Goal: Check status

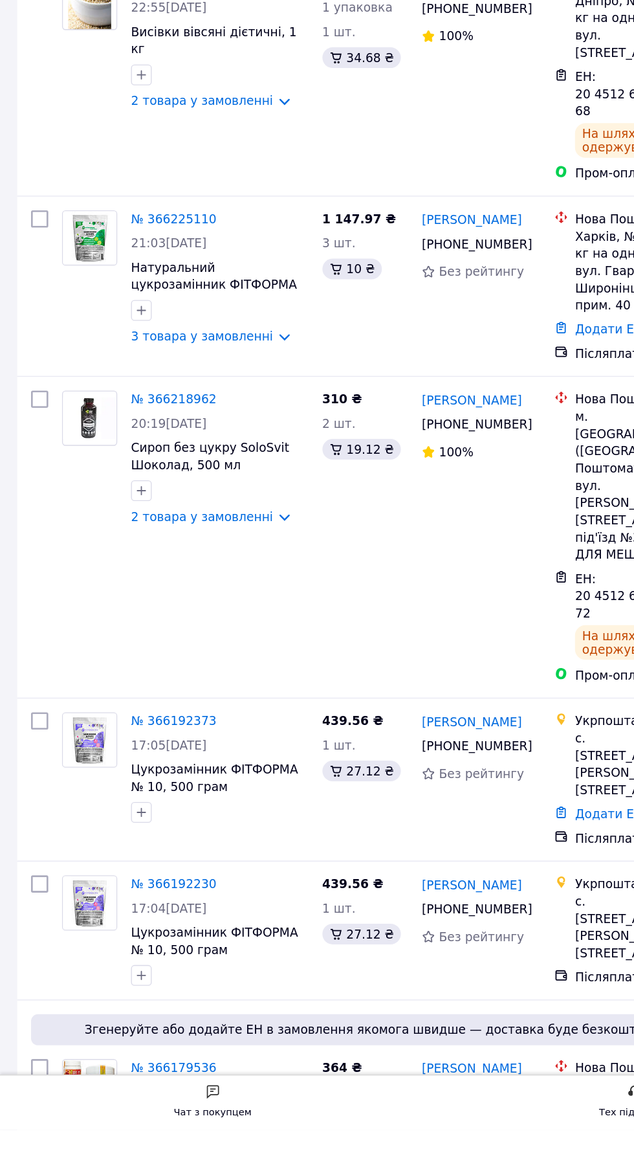
scroll to position [889, 0]
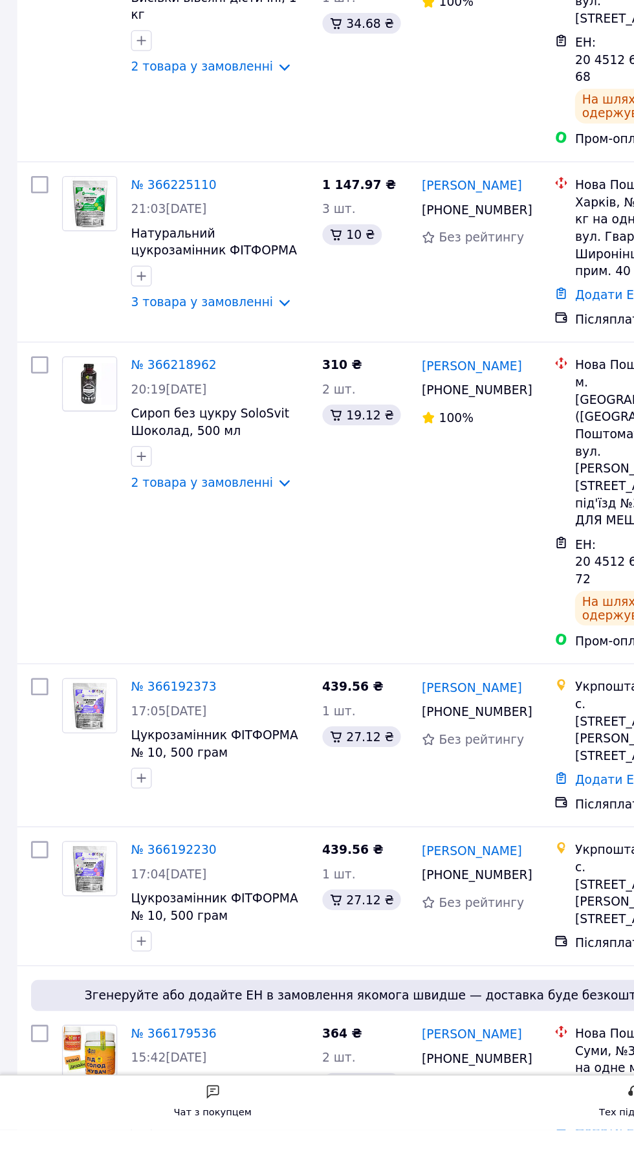
click at [138, 1082] on link "№ 366179536" at bounding box center [130, 1087] width 64 height 10
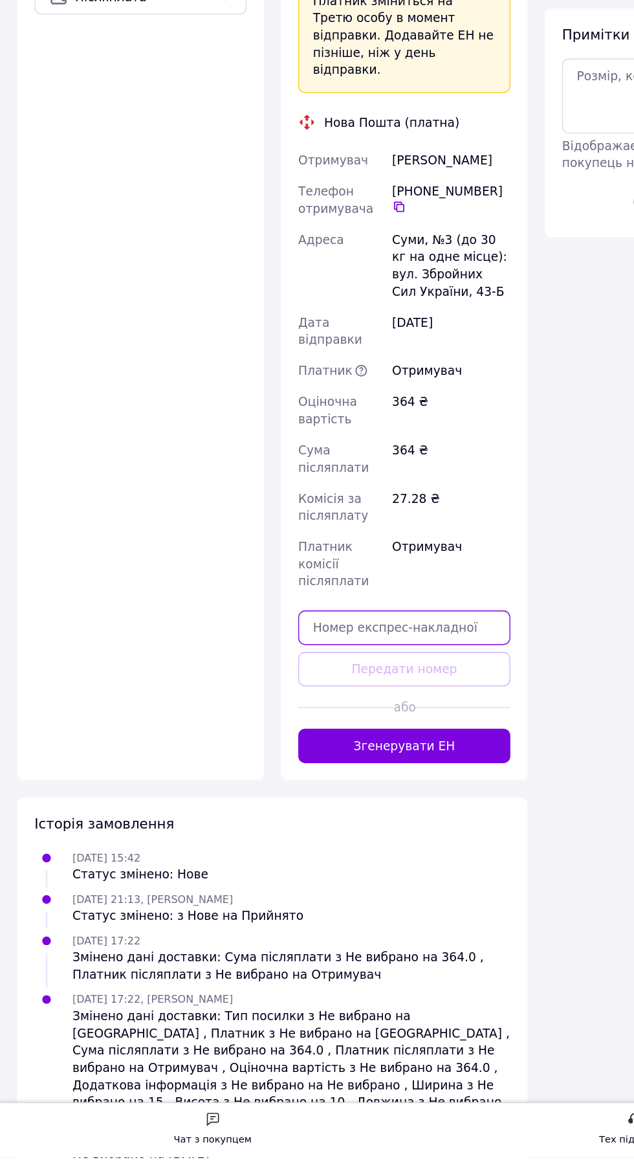
scroll to position [469, 0]
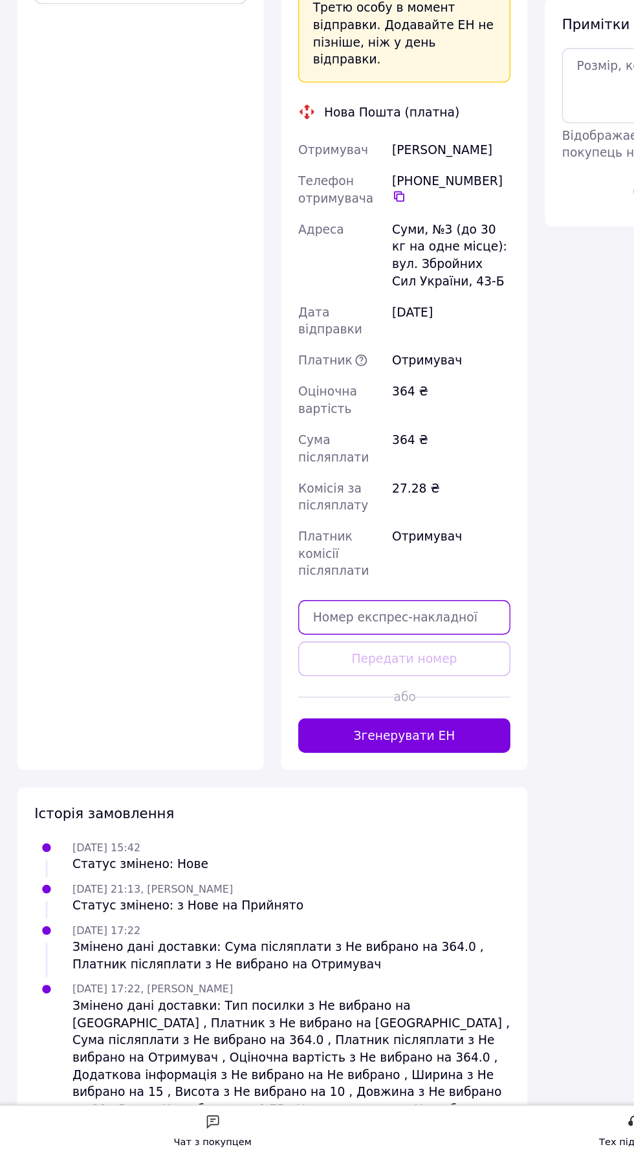
paste input "20451269193773"
type input "20451269193773"
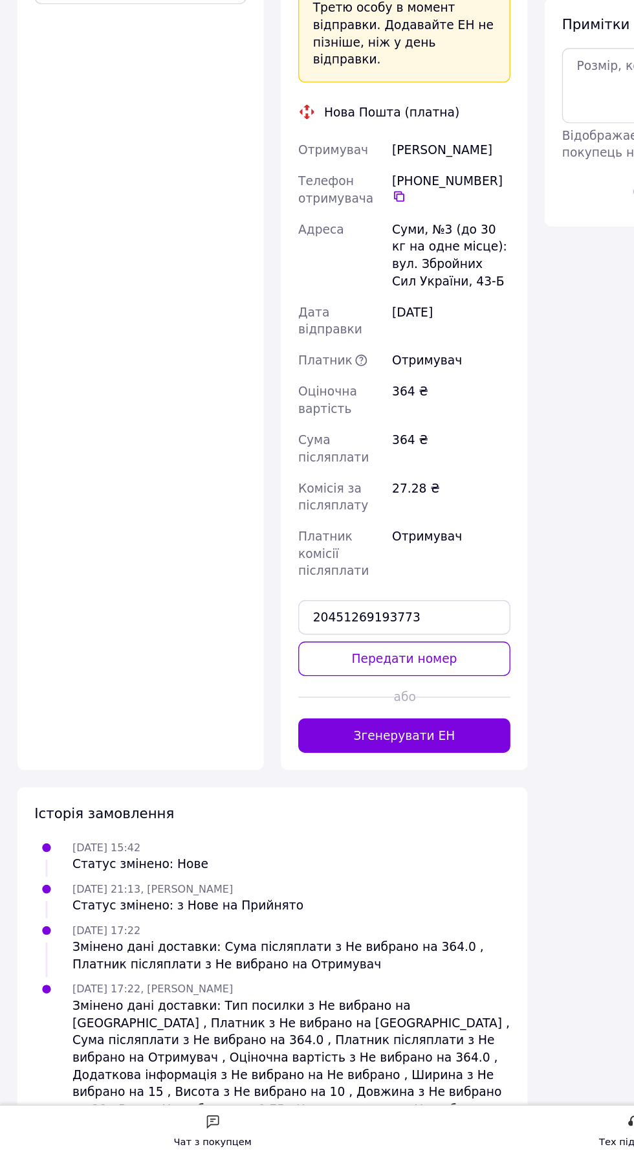
click at [338, 771] on button "Передати номер" at bounding box center [303, 784] width 159 height 26
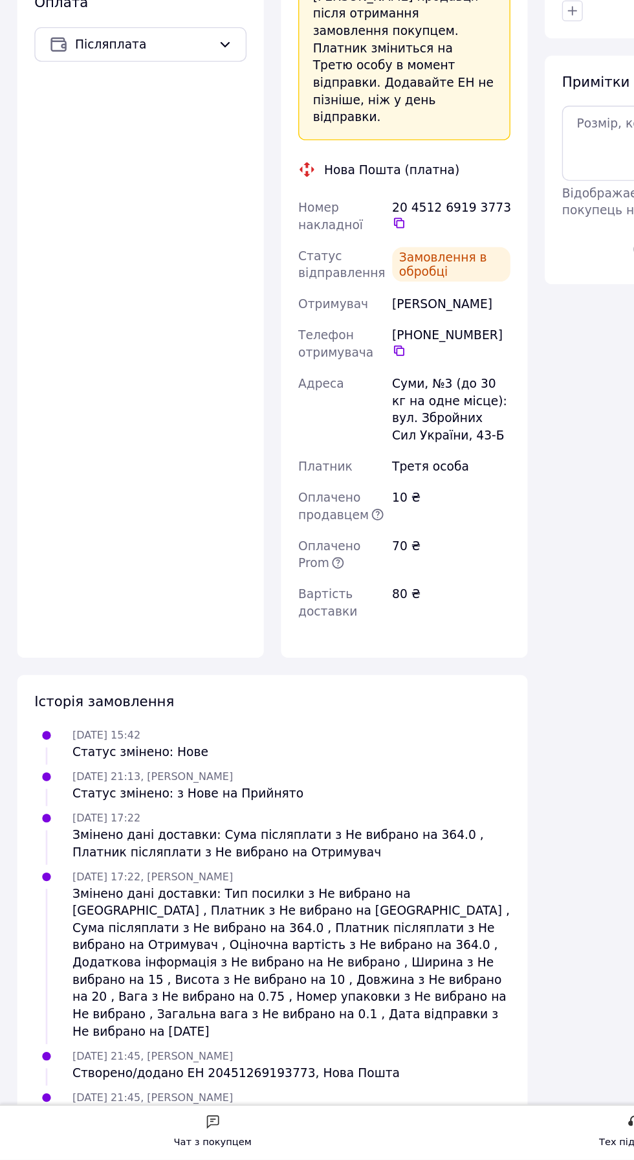
scroll to position [457, 0]
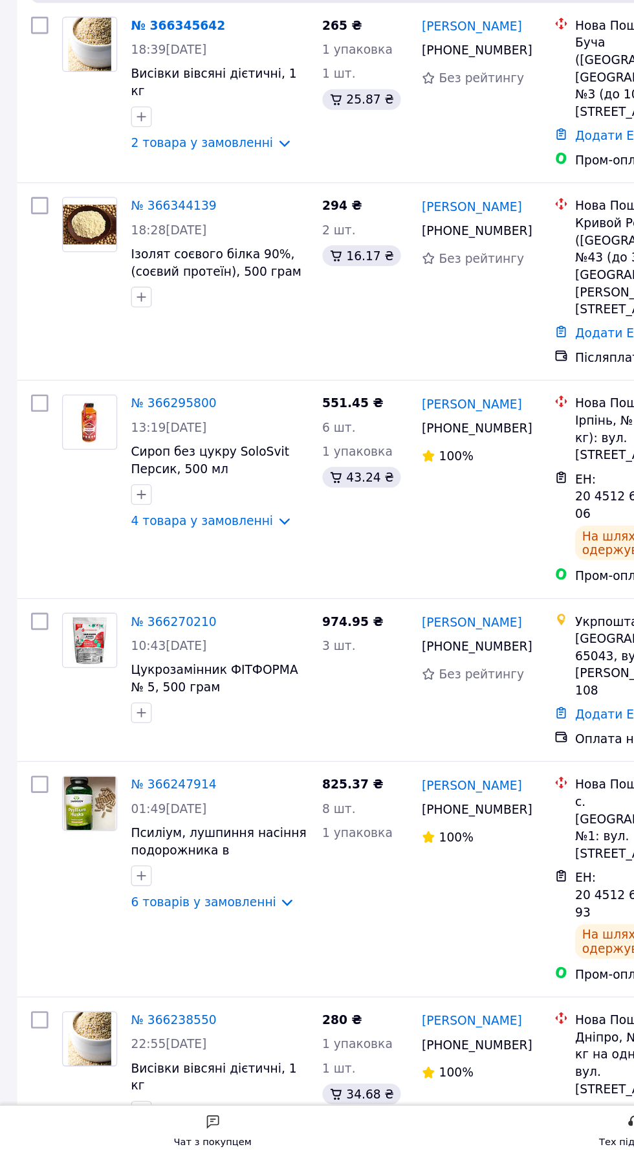
scroll to position [109, 0]
